Goal: Find specific fact: Find specific fact

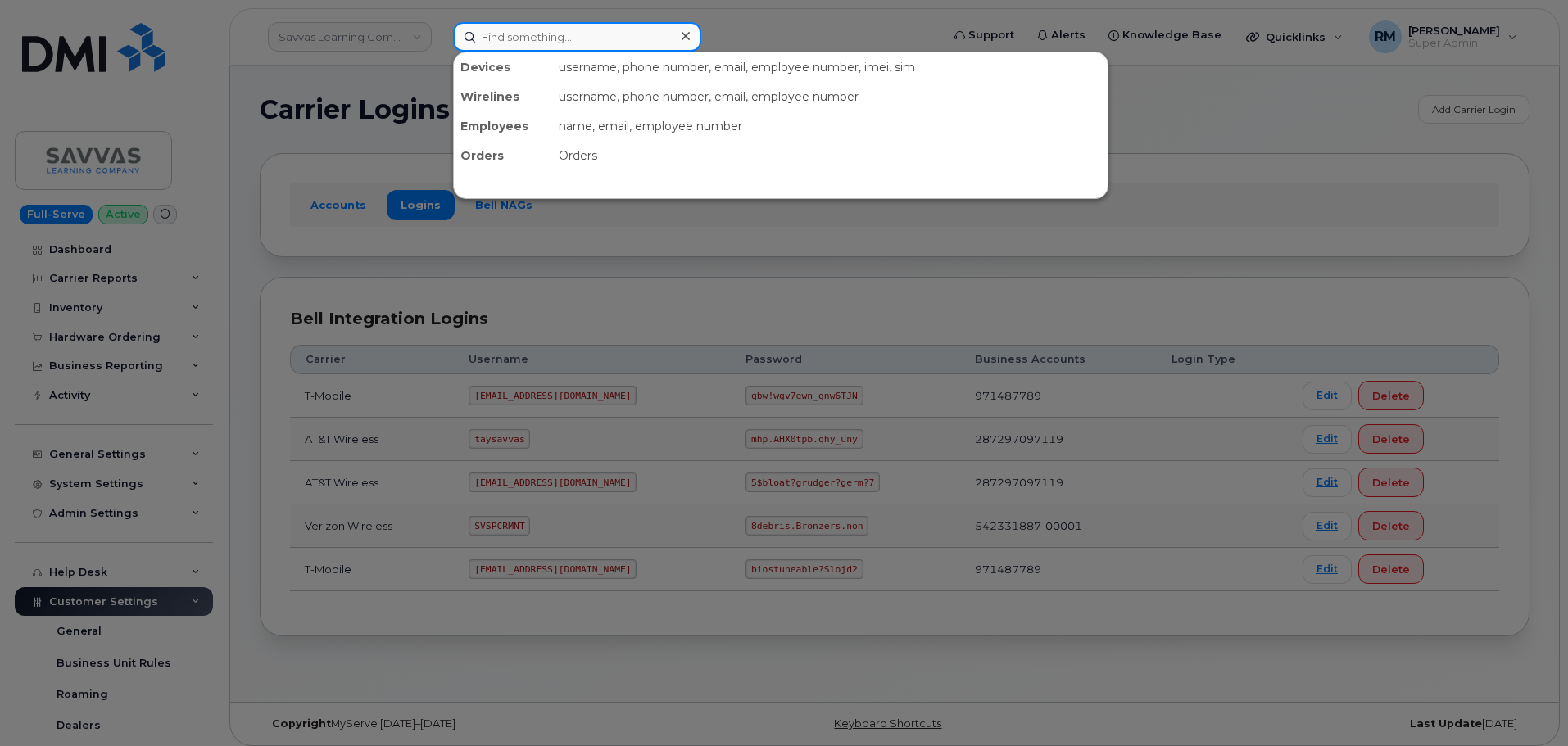
click at [481, 38] on input at bounding box center [577, 37] width 248 height 30
paste input "303-495-0155"
type input "303-495-0155"
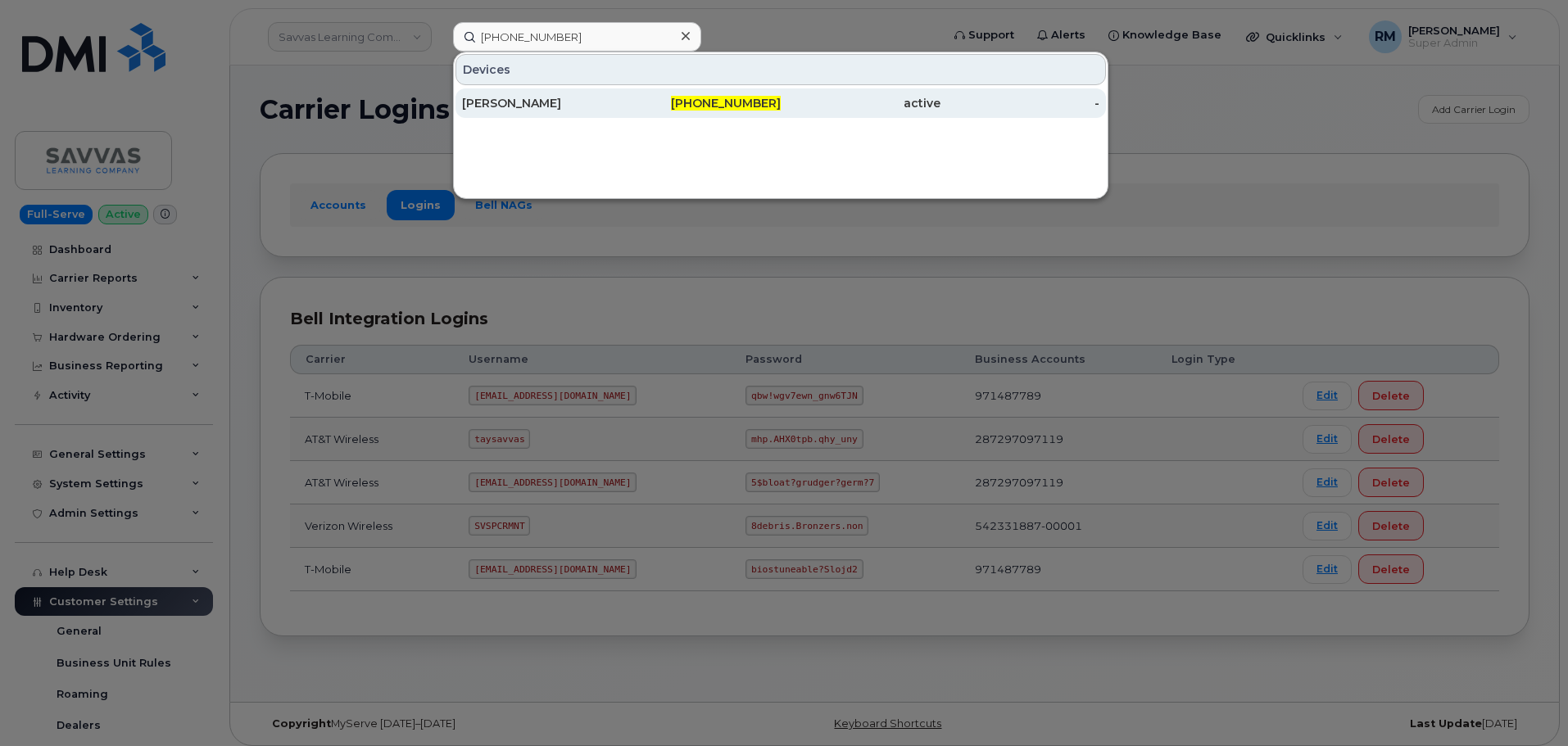
click at [567, 107] on div "[PERSON_NAME]" at bounding box center [542, 103] width 159 height 16
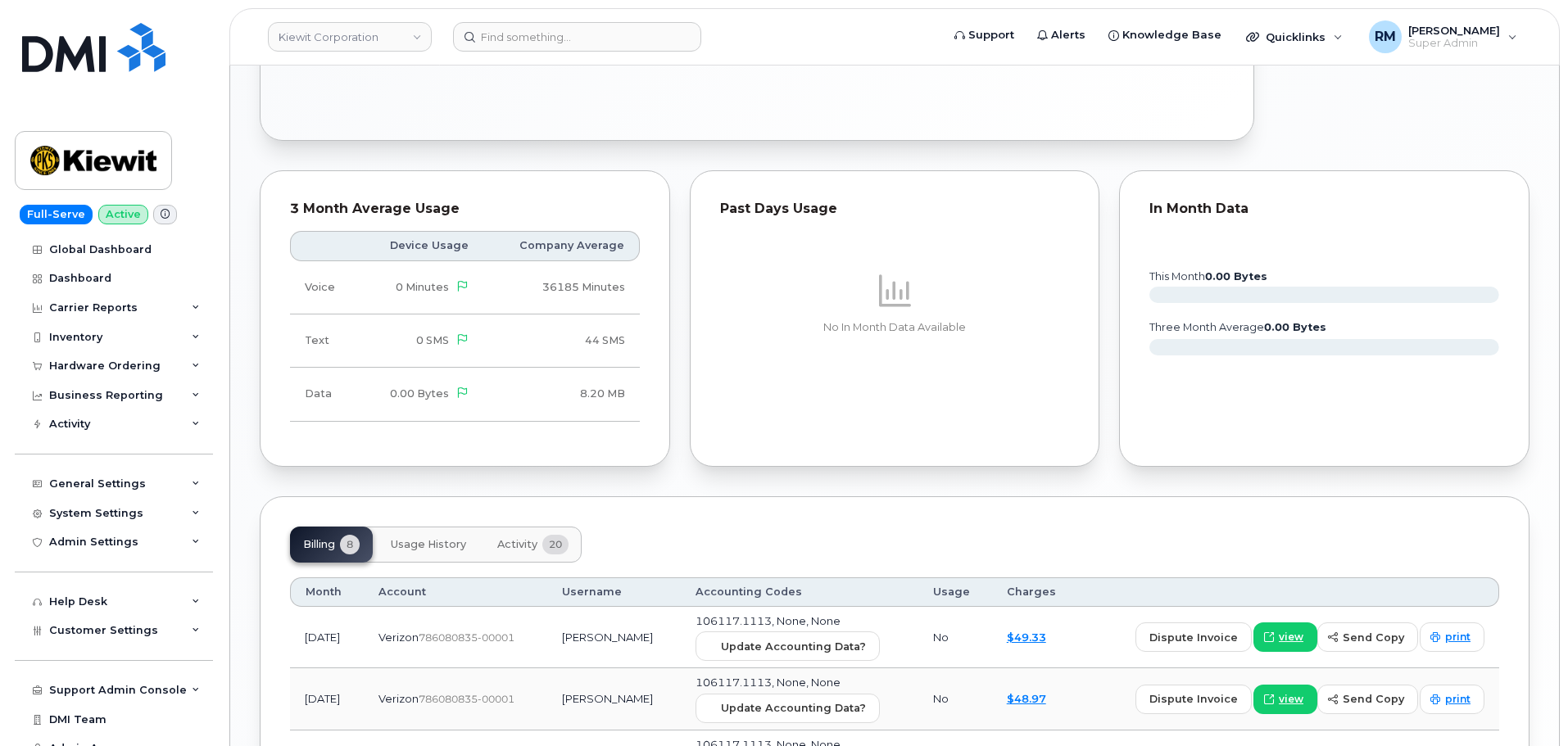
scroll to position [1310, 0]
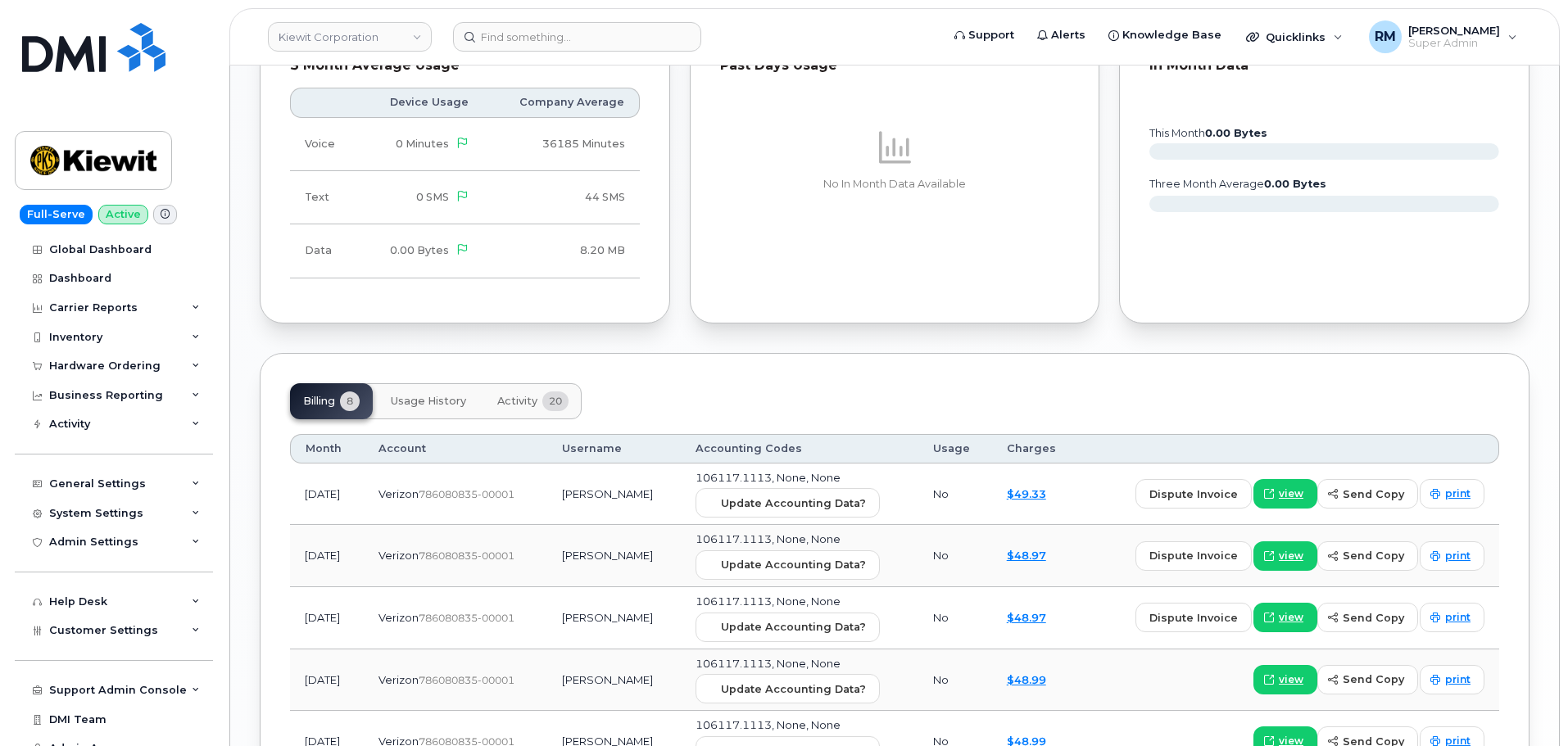
click at [512, 395] on span "Activity" at bounding box center [517, 401] width 40 height 13
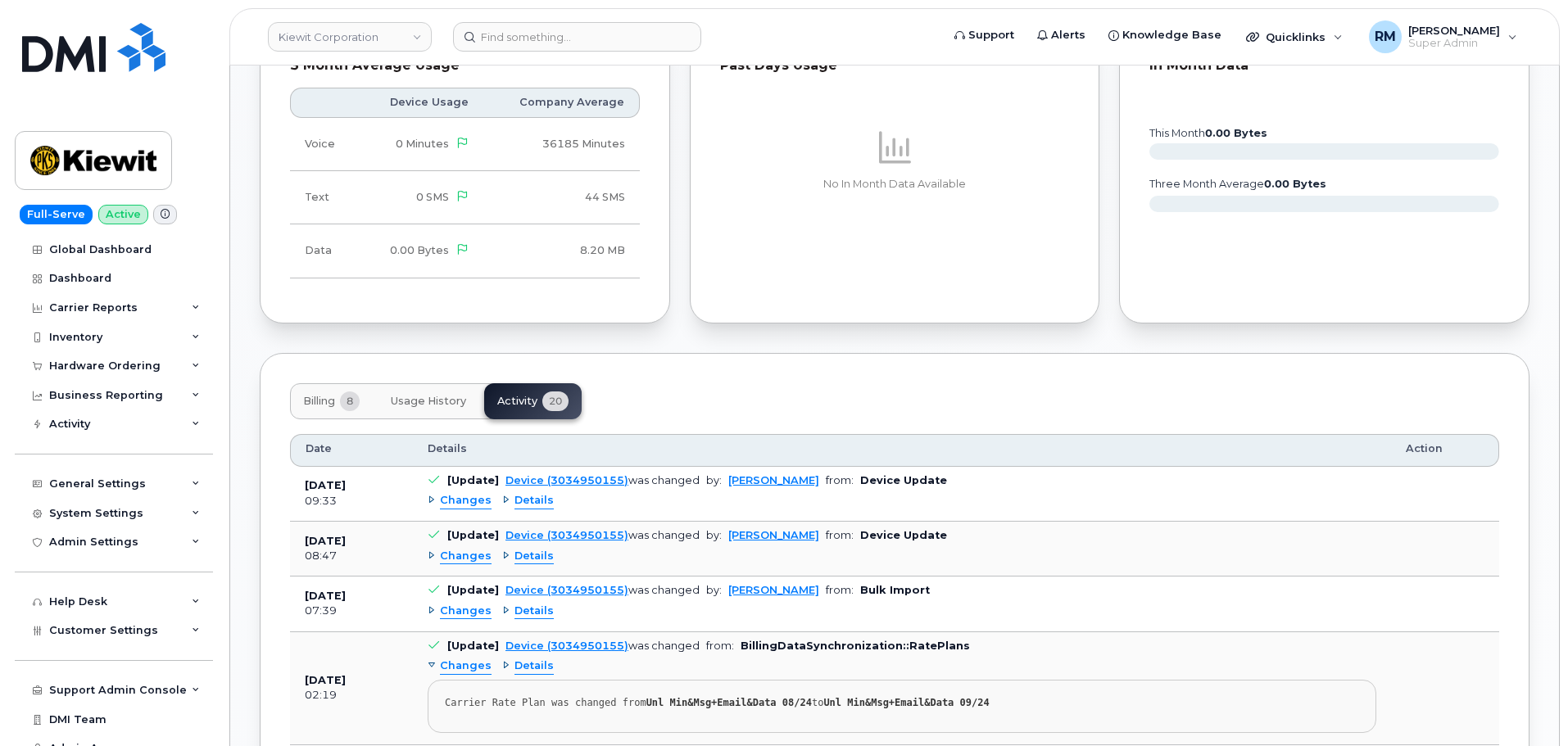
click at [476, 493] on span "Changes" at bounding box center [466, 501] width 52 height 15
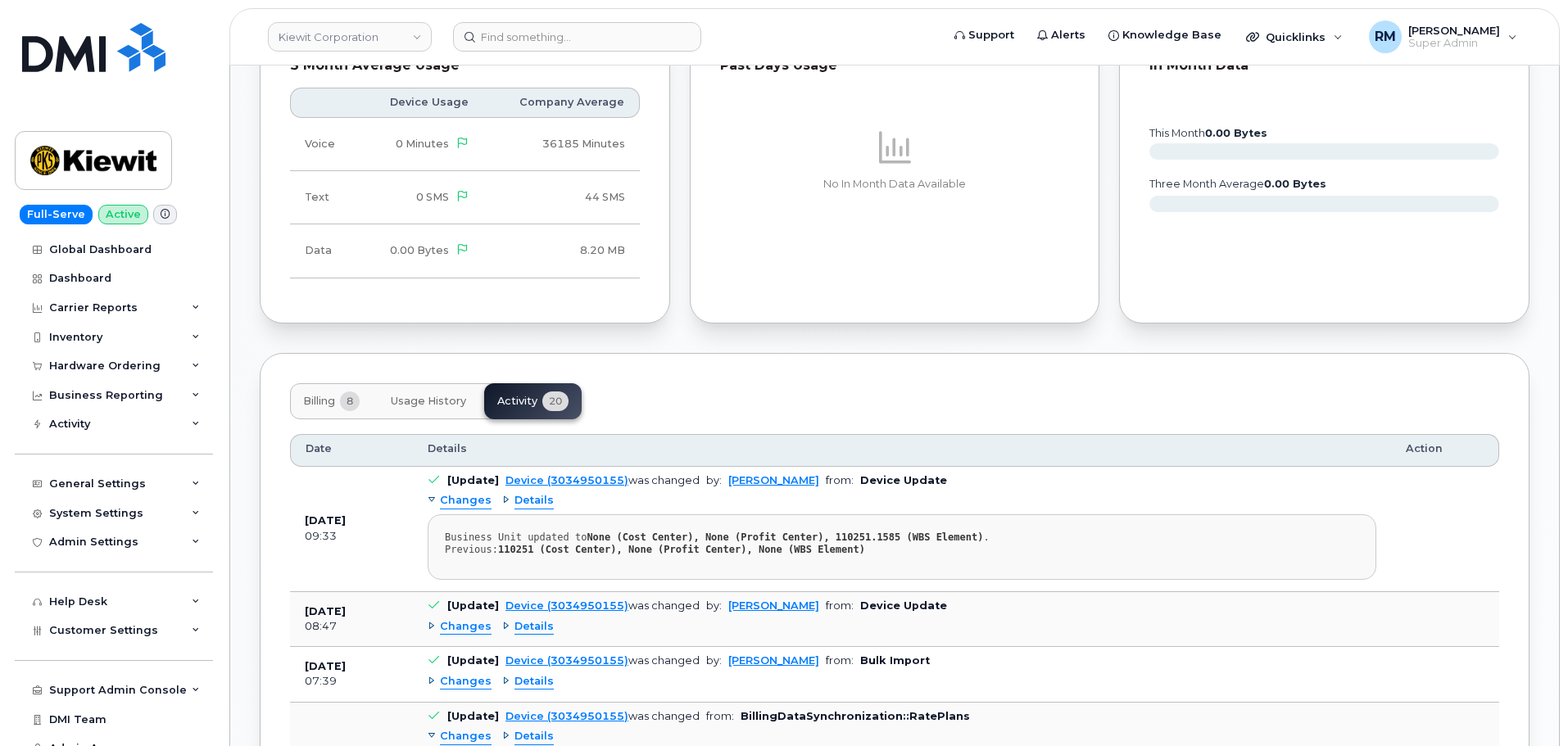
click at [466, 619] on span "Changes" at bounding box center [466, 626] width 52 height 15
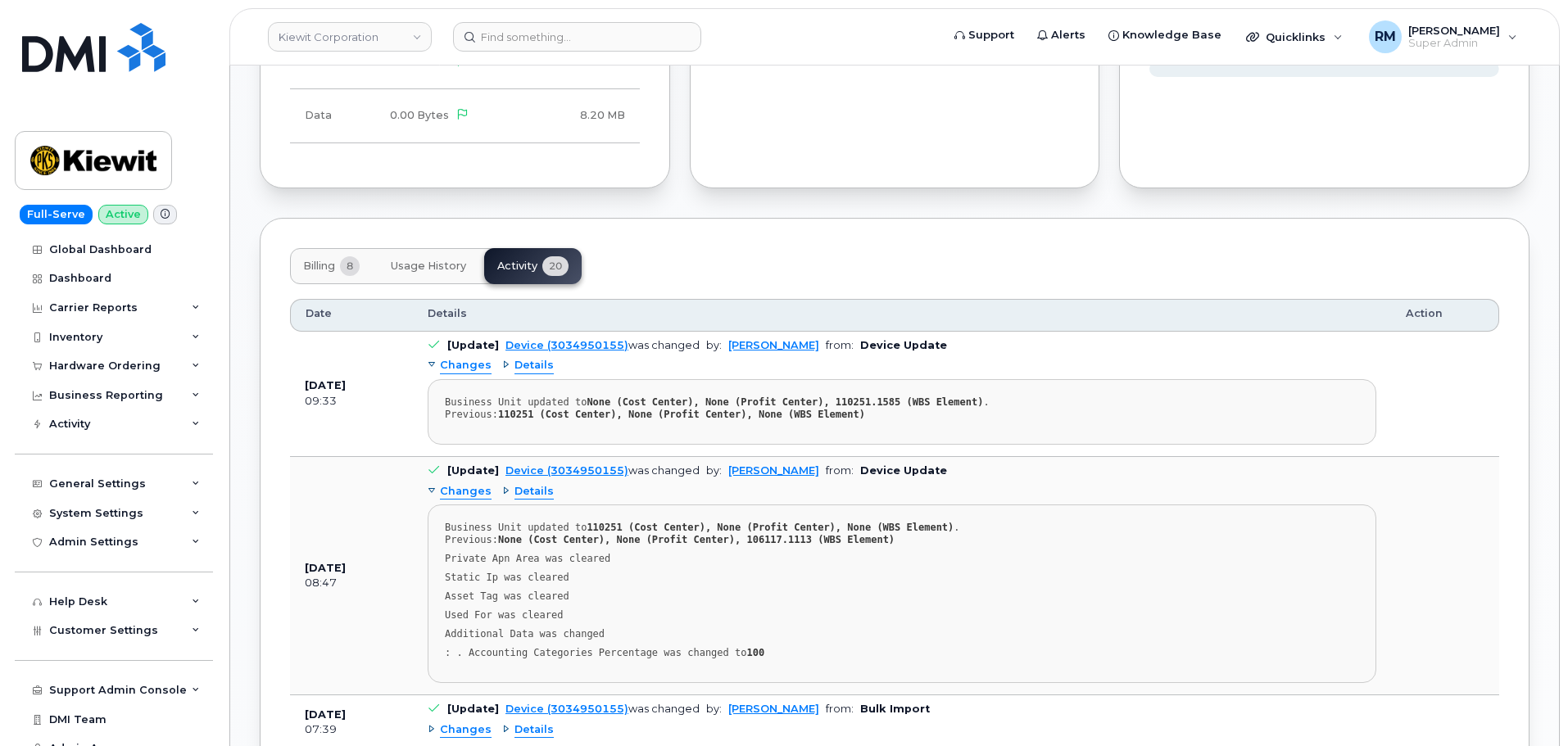
scroll to position [1474, 0]
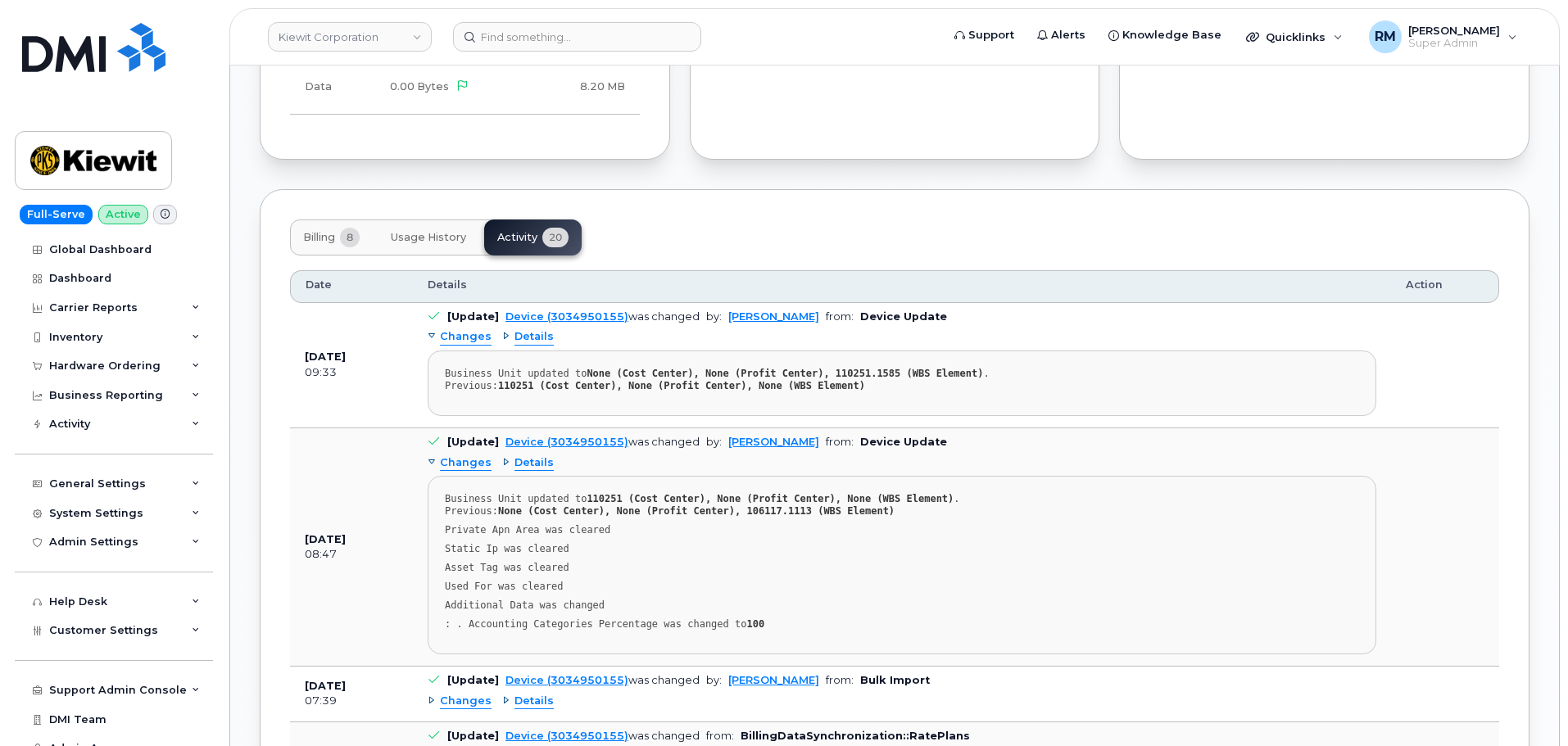
click at [465, 455] on span "Changes" at bounding box center [466, 462] width 52 height 15
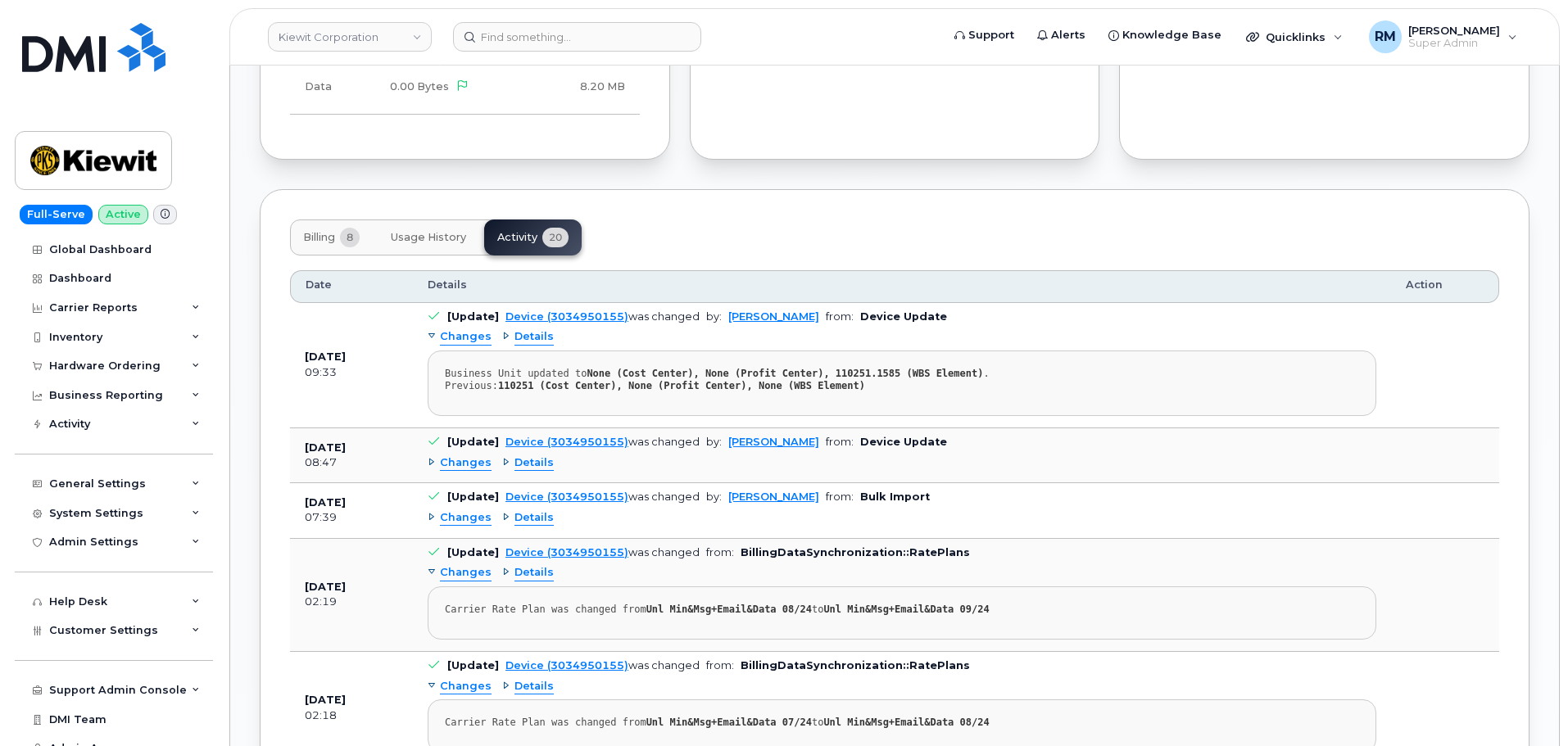
click at [461, 455] on span "Changes" at bounding box center [466, 462] width 52 height 15
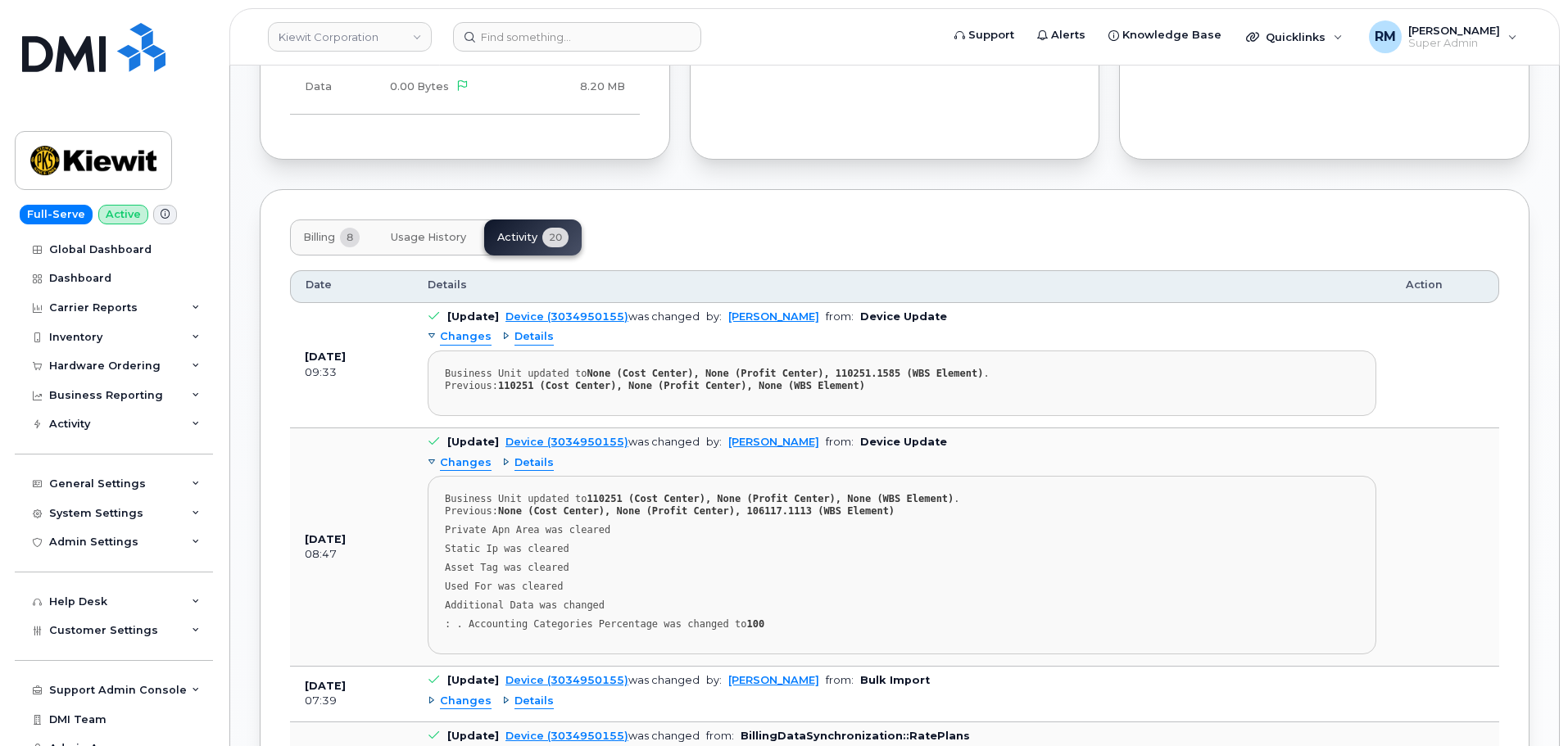
click at [461, 455] on span "Changes" at bounding box center [466, 462] width 52 height 15
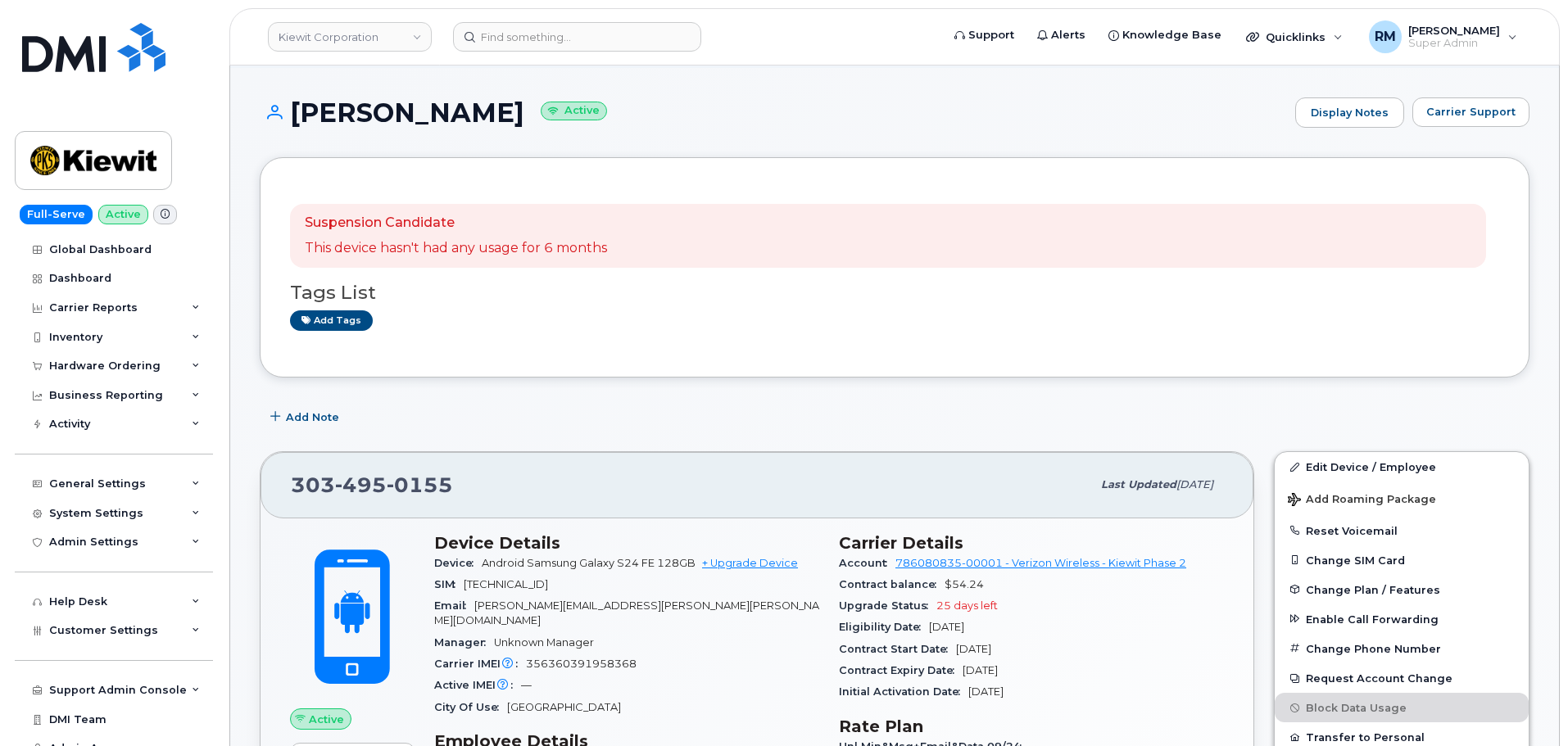
scroll to position [0, 0]
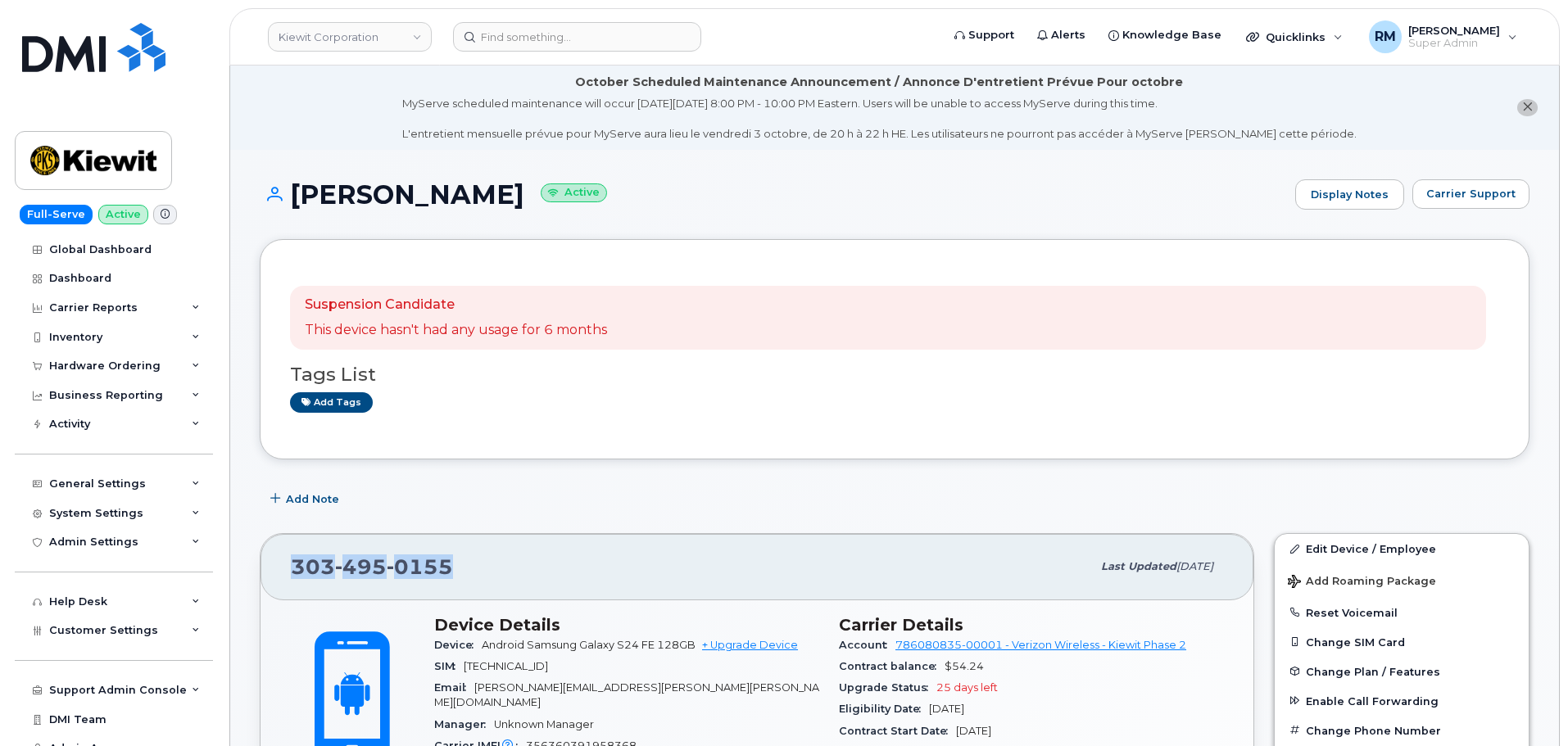
drag, startPoint x: 452, startPoint y: 568, endPoint x: 280, endPoint y: 573, distance: 172.1
click at [280, 573] on div "[PHONE_NUMBER] Last updated [DATE]" at bounding box center [757, 566] width 993 height 65
copy span "[PHONE_NUMBER]"
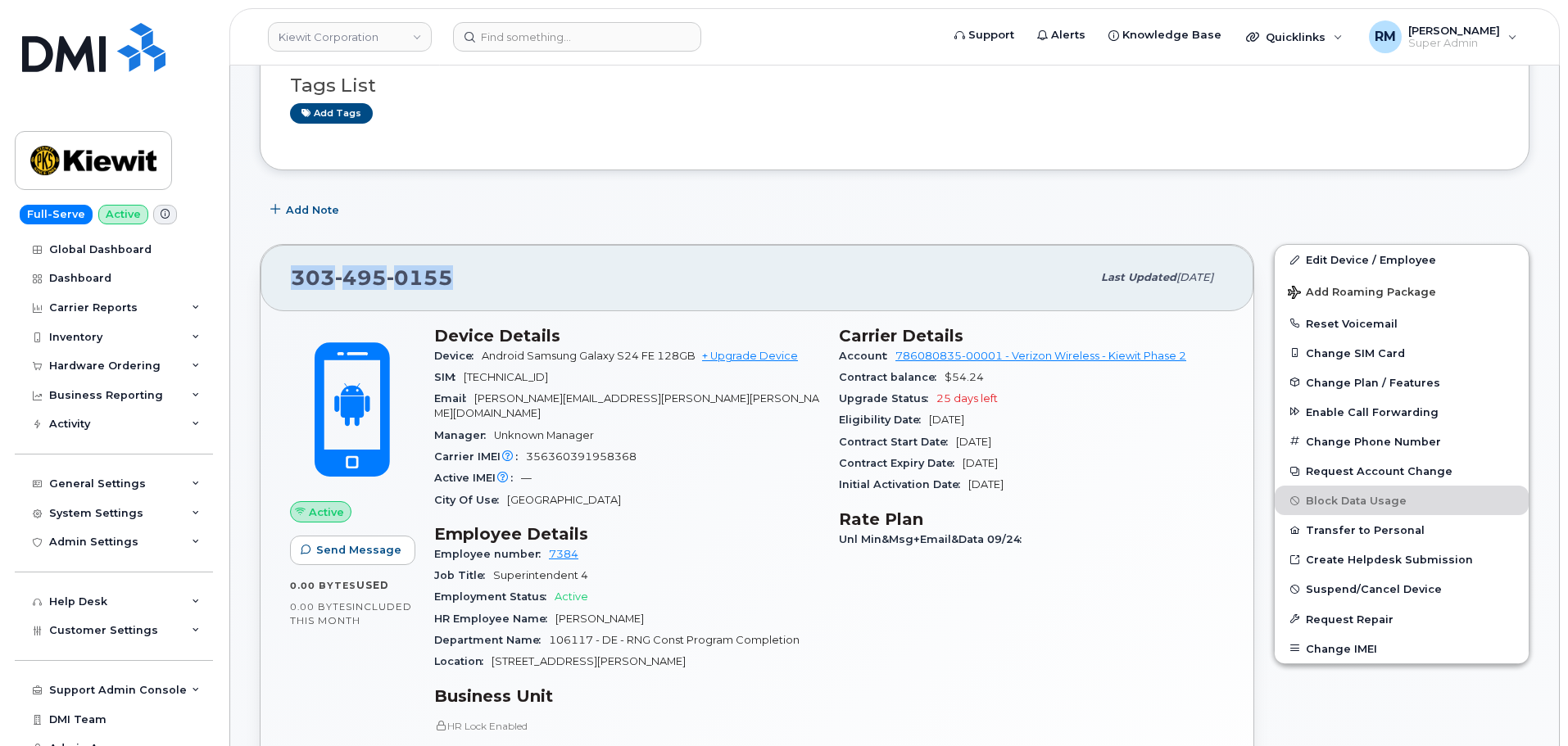
scroll to position [328, 0]
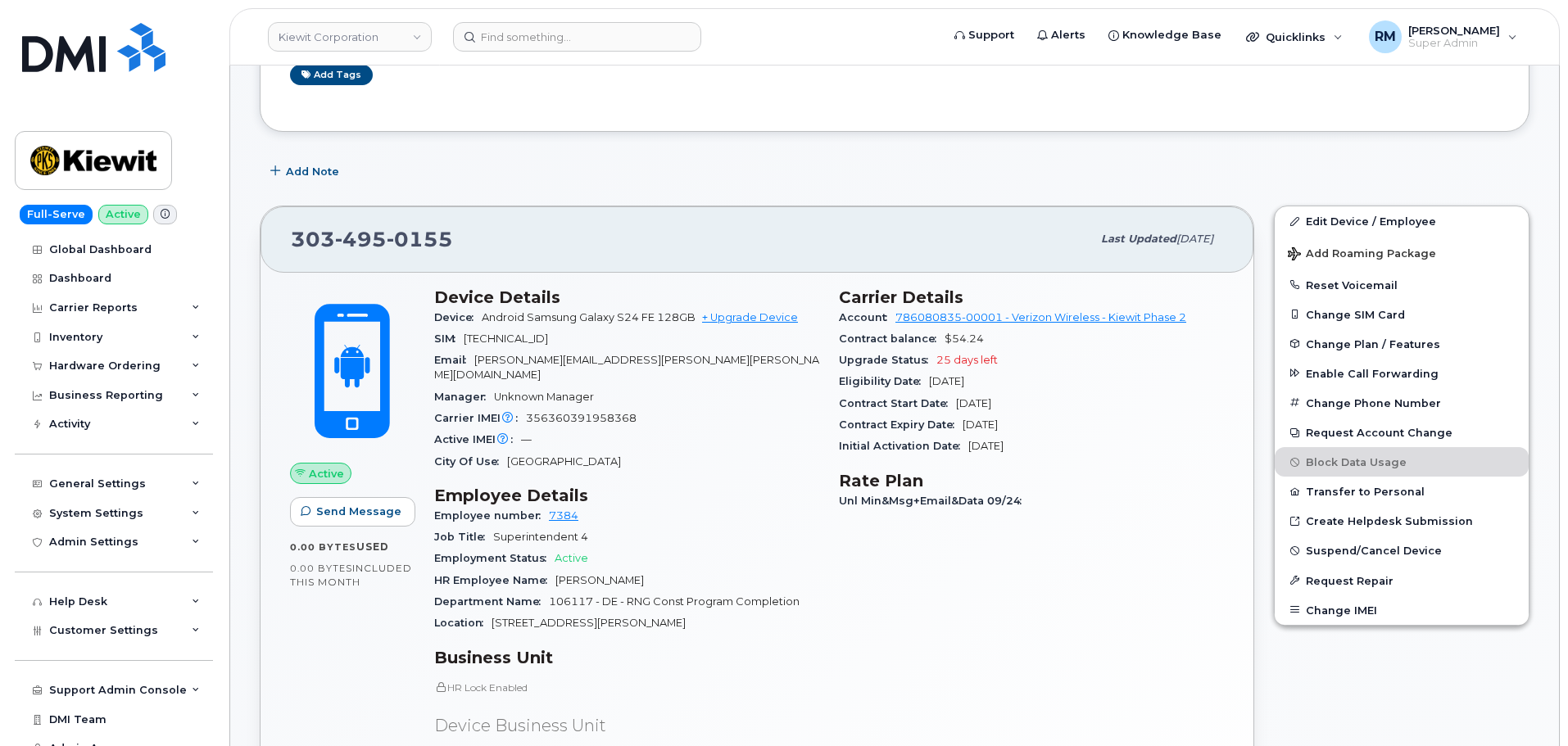
click at [676, 407] on div "Carrier IMEI Carrier IMEI is reported during the last billing cycle or change o…" at bounding box center [627, 418] width 385 height 21
click at [460, 241] on div "[PHONE_NUMBER]" at bounding box center [691, 239] width 800 height 34
drag, startPoint x: 488, startPoint y: 235, endPoint x: 273, endPoint y: 236, distance: 215.0
click at [273, 236] on div "[PHONE_NUMBER] Last updated [DATE]" at bounding box center [757, 238] width 993 height 65
copy span "[PHONE_NUMBER]"
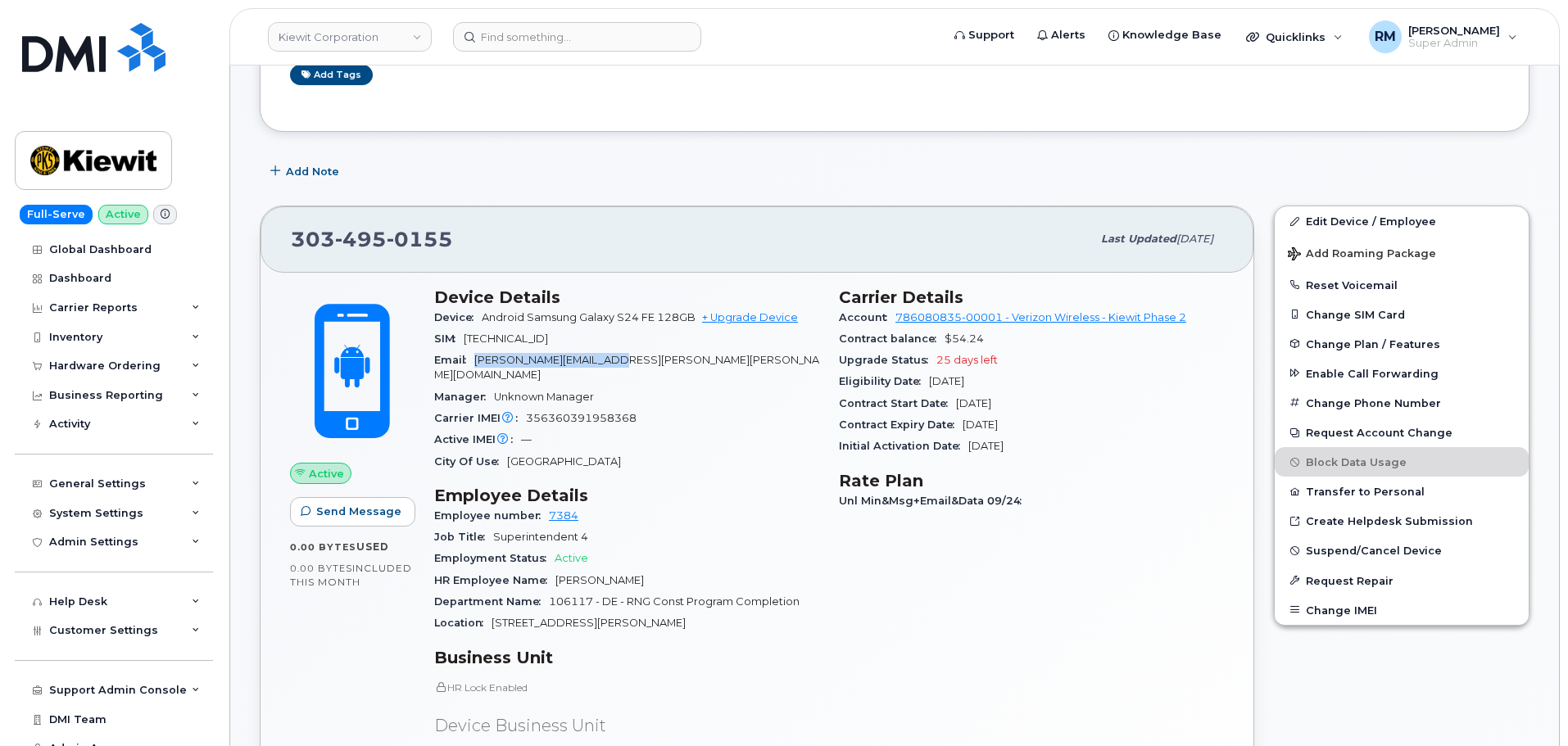
drag, startPoint x: 636, startPoint y: 356, endPoint x: 475, endPoint y: 361, distance: 161.1
click at [475, 361] on div "Email [PERSON_NAME][EMAIL_ADDRESS][PERSON_NAME][PERSON_NAME][DOMAIN_NAME]" at bounding box center [627, 367] width 385 height 37
copy span "[PERSON_NAME][EMAIL_ADDRESS][PERSON_NAME][PERSON_NAME][DOMAIN_NAME]"
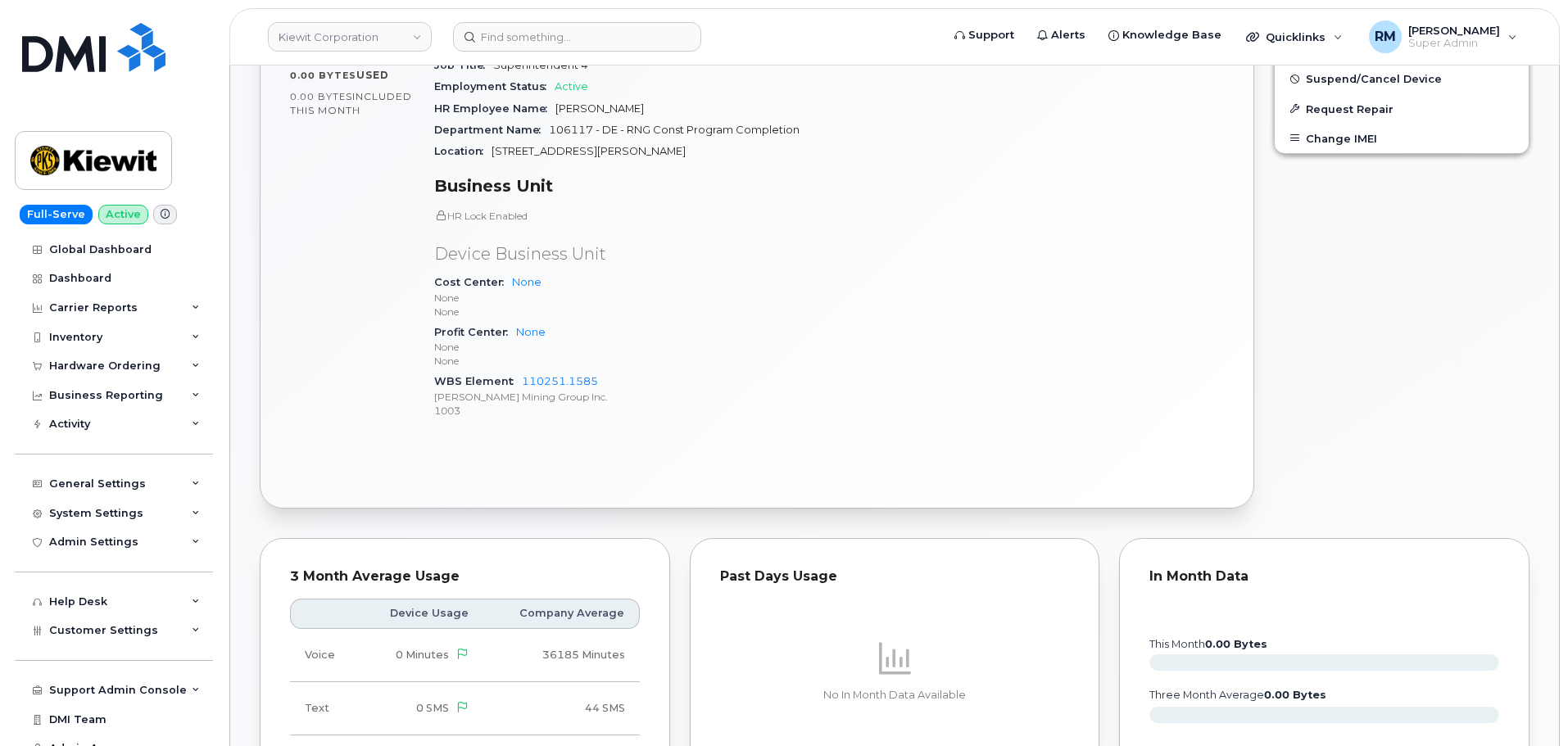
scroll to position [819, 0]
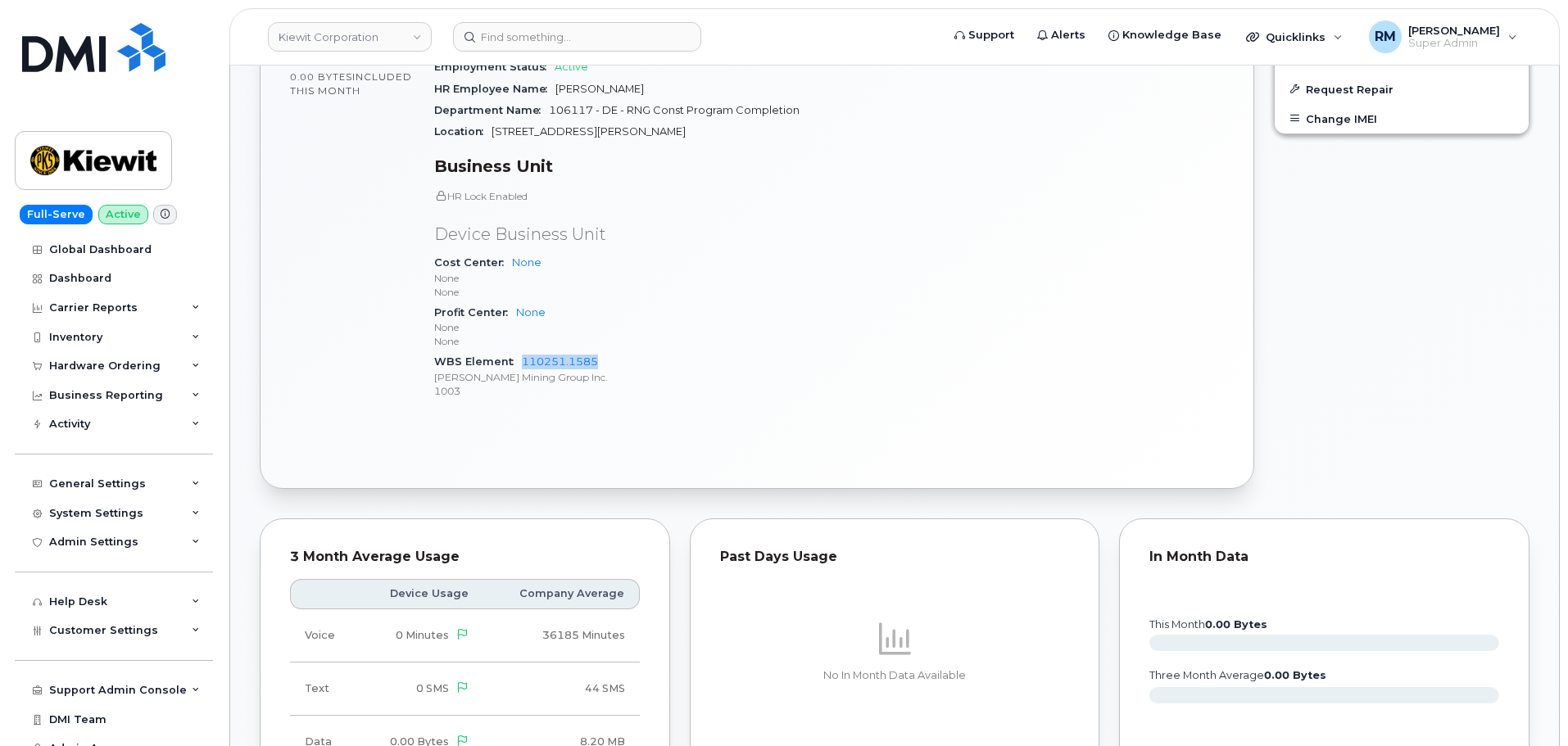
drag, startPoint x: 616, startPoint y: 344, endPoint x: 520, endPoint y: 343, distance: 96.0
click at [520, 351] on div "WBS Element 110251.1585 [PERSON_NAME] Mining Group Inc. 1003" at bounding box center [627, 376] width 385 height 50
copy link "110251.1585"
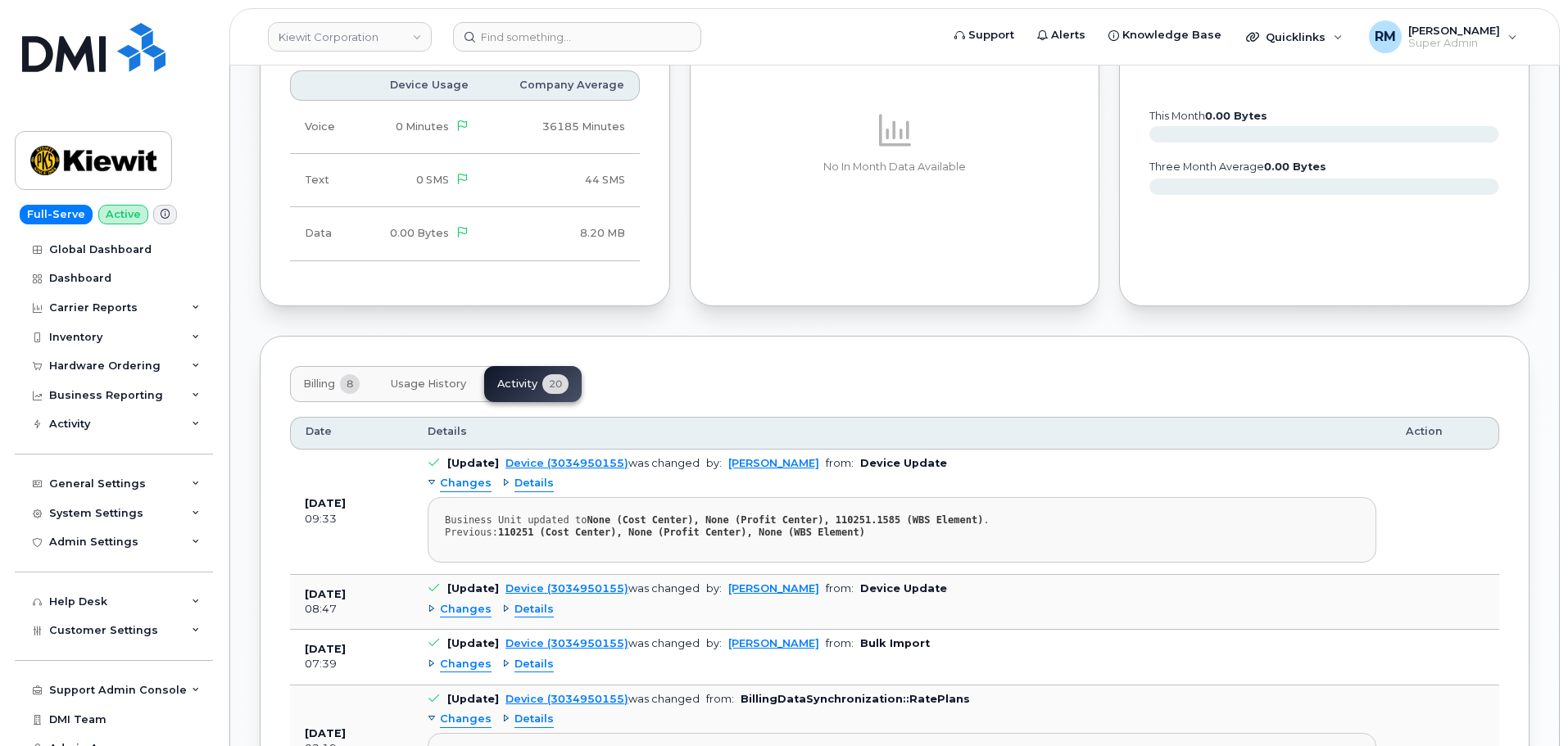
scroll to position [1474, 0]
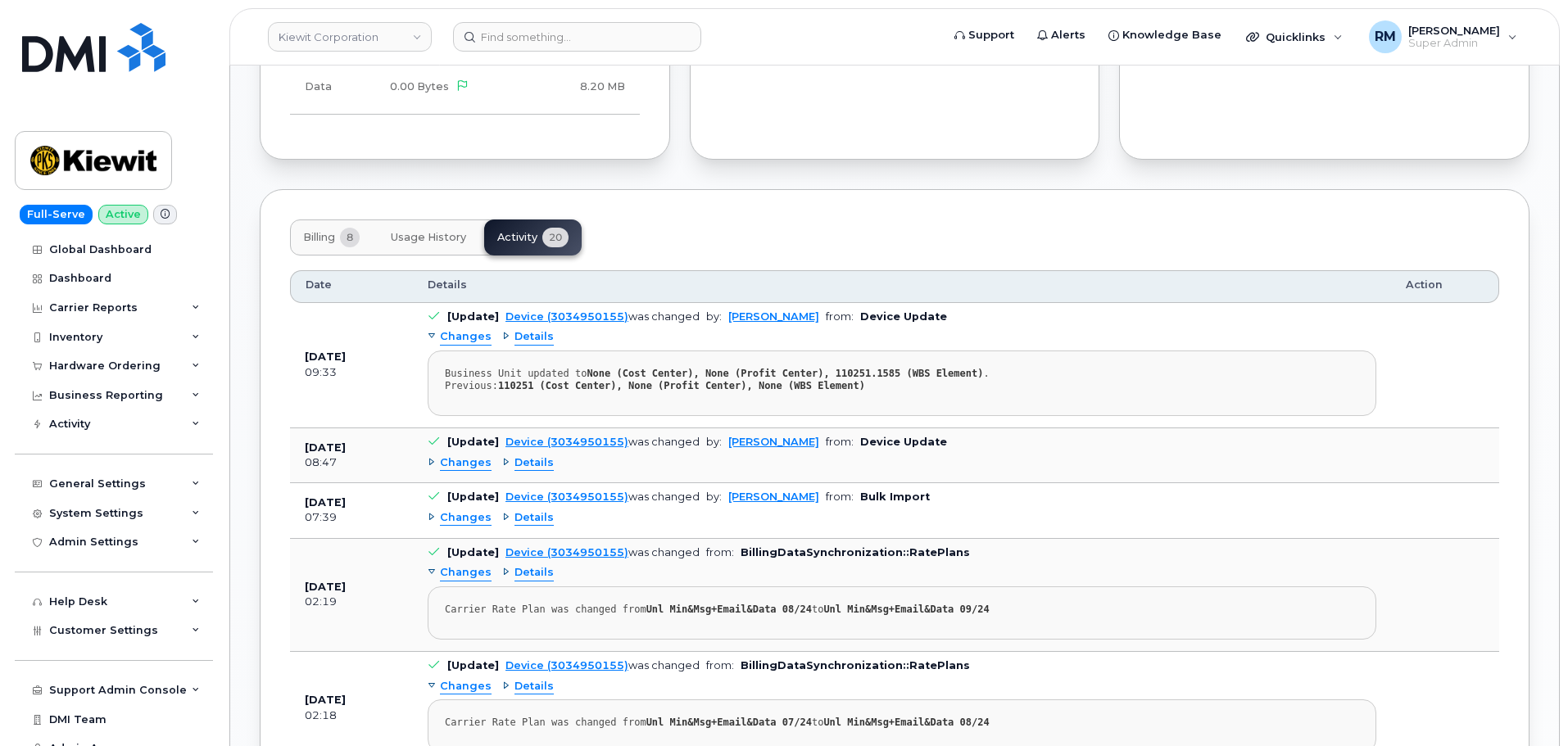
click at [474, 455] on span "Changes" at bounding box center [466, 462] width 52 height 15
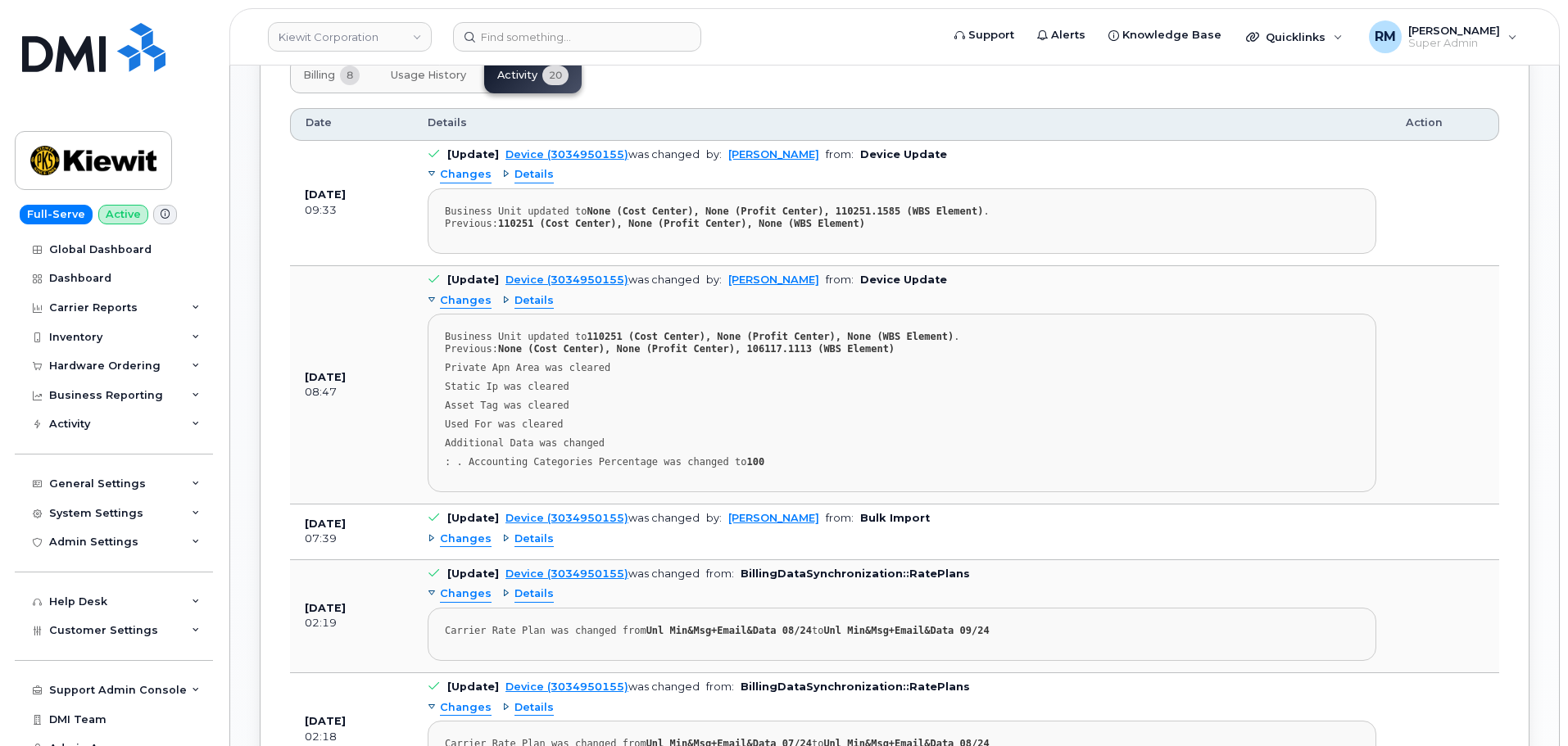
scroll to position [1638, 0]
click at [452, 530] on span "Changes" at bounding box center [466, 537] width 52 height 15
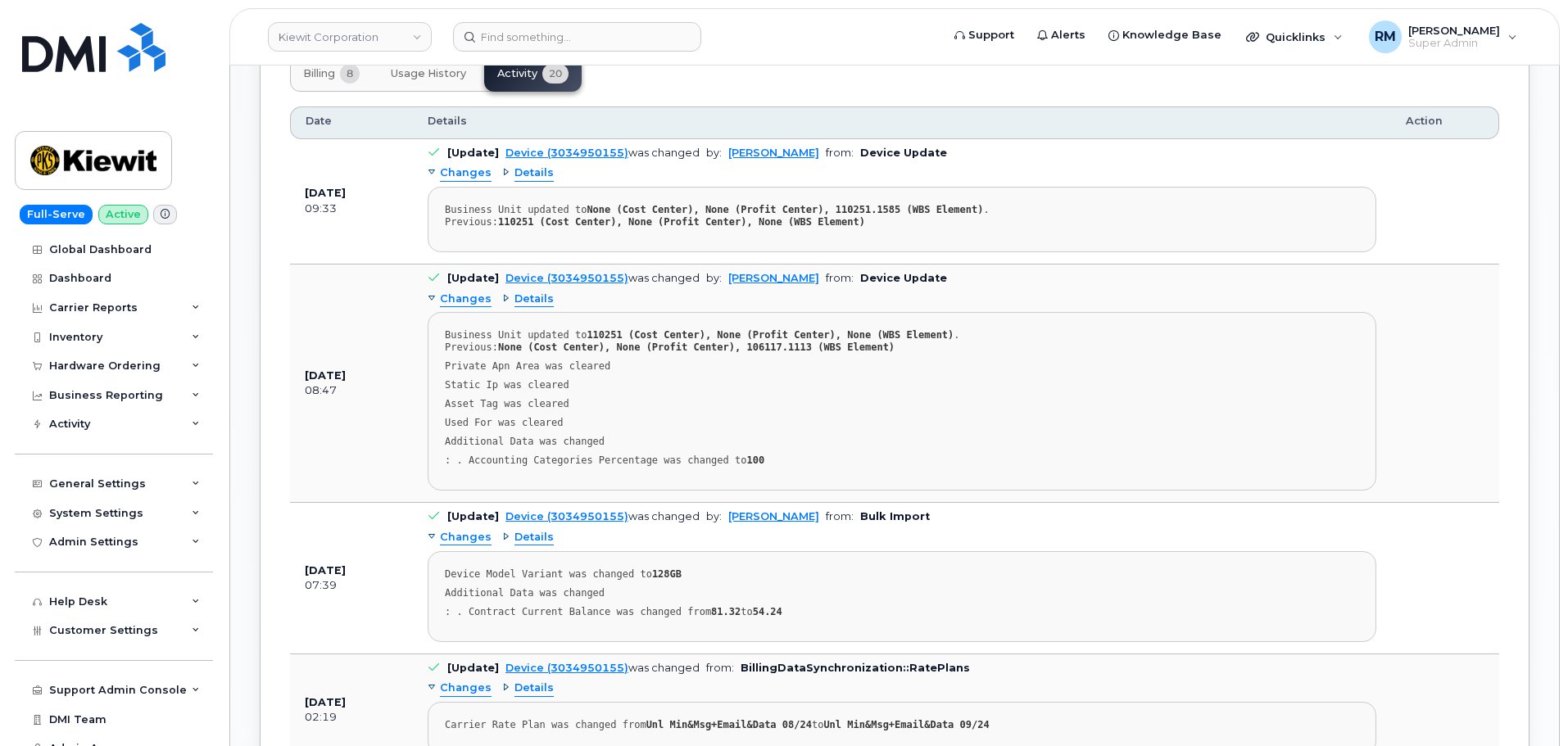
click at [450, 530] on span "Changes" at bounding box center [466, 537] width 52 height 15
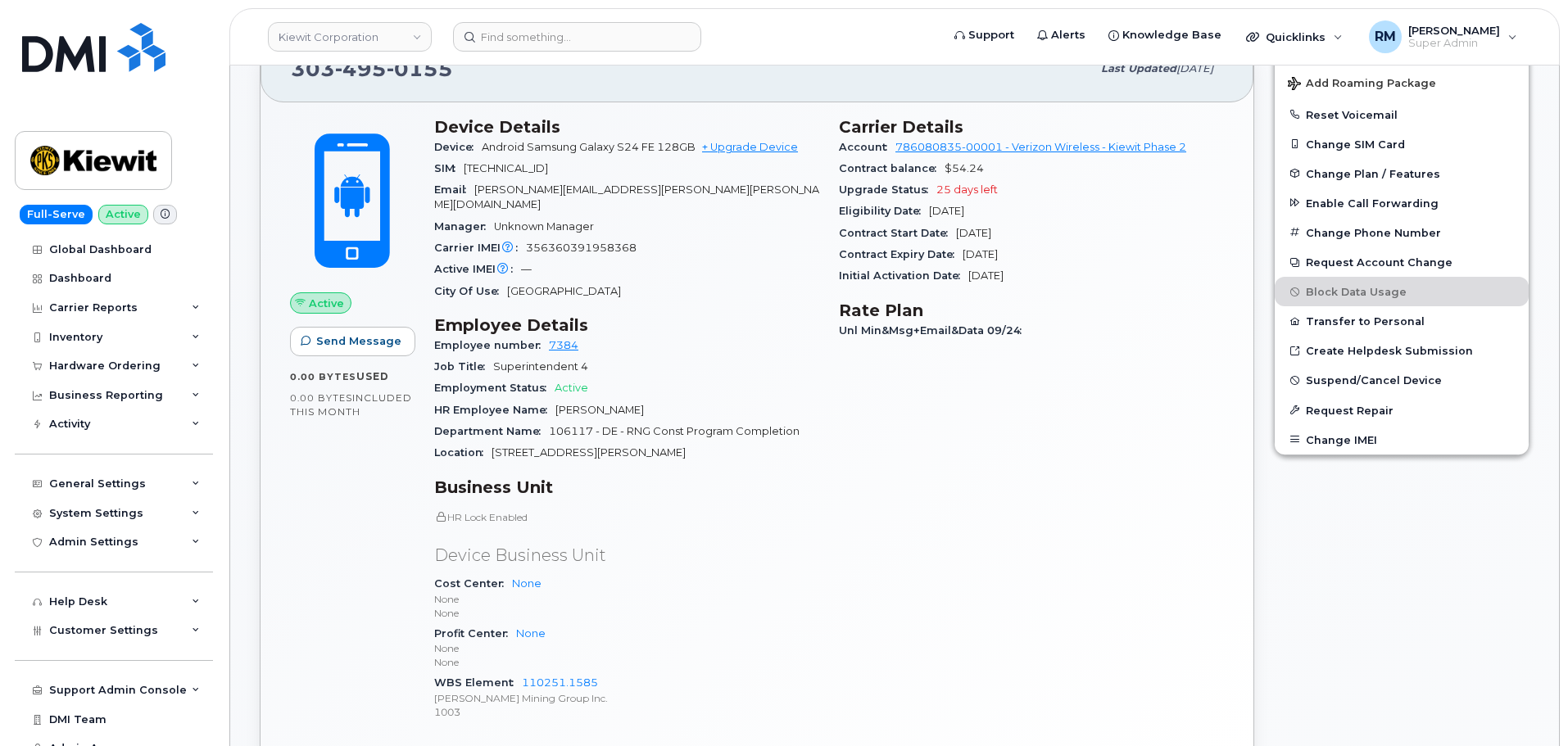
scroll to position [492, 0]
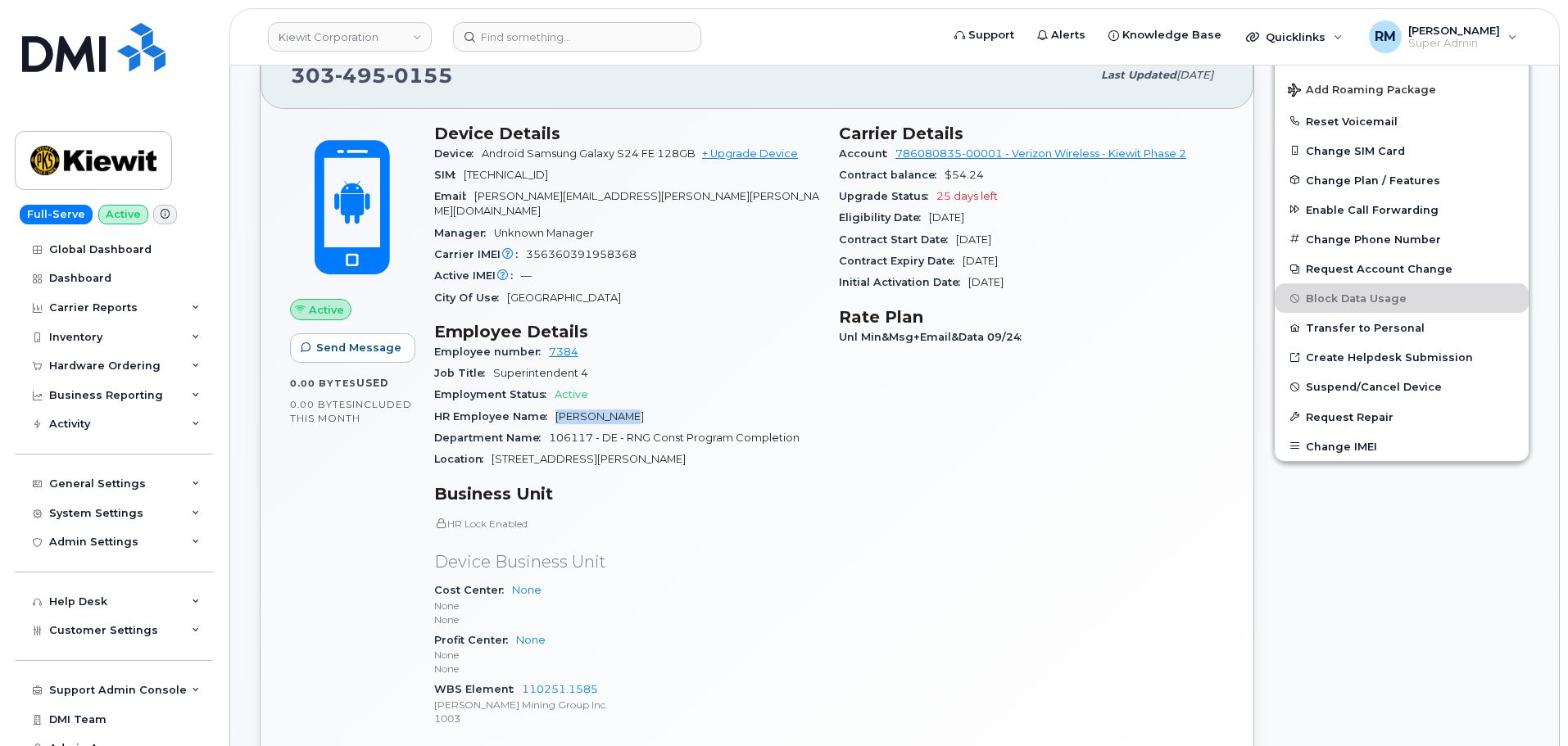
drag, startPoint x: 624, startPoint y: 402, endPoint x: 549, endPoint y: 408, distance: 75.2
click at [549, 408] on div "HR Employee Name [PERSON_NAME]" at bounding box center [627, 417] width 385 height 21
copy span "[PERSON_NAME]"
